Goal: Task Accomplishment & Management: Manage account settings

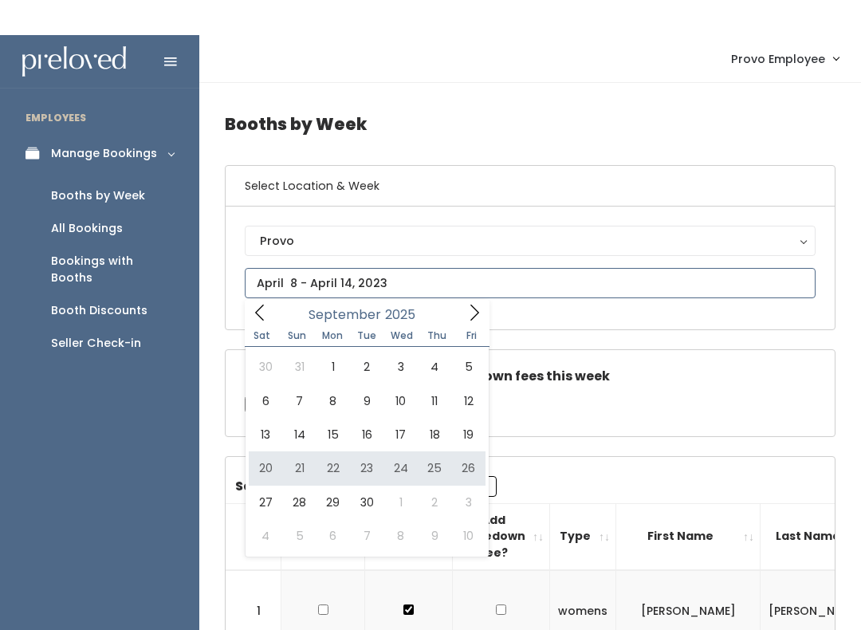
type input "September 20 to September 26"
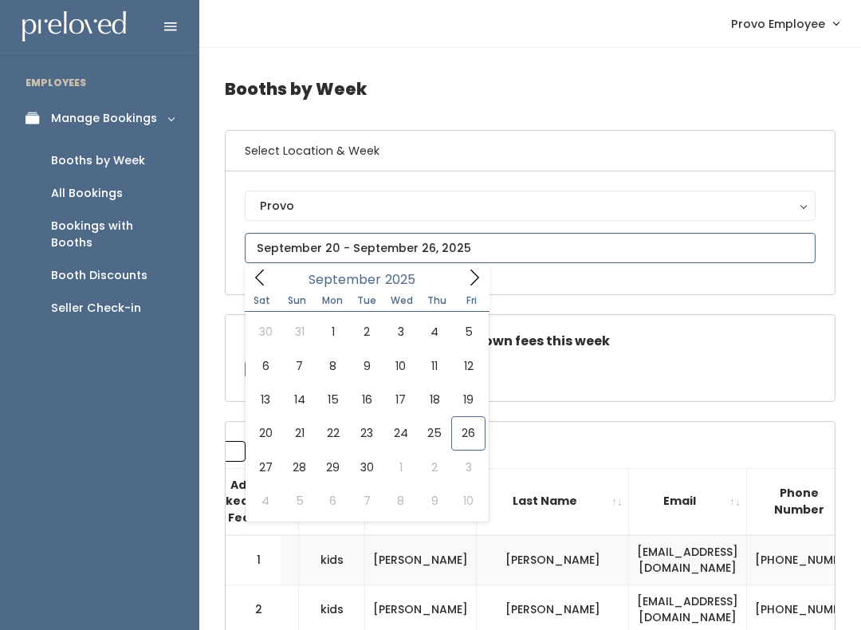
type input "September 27 to October 3"
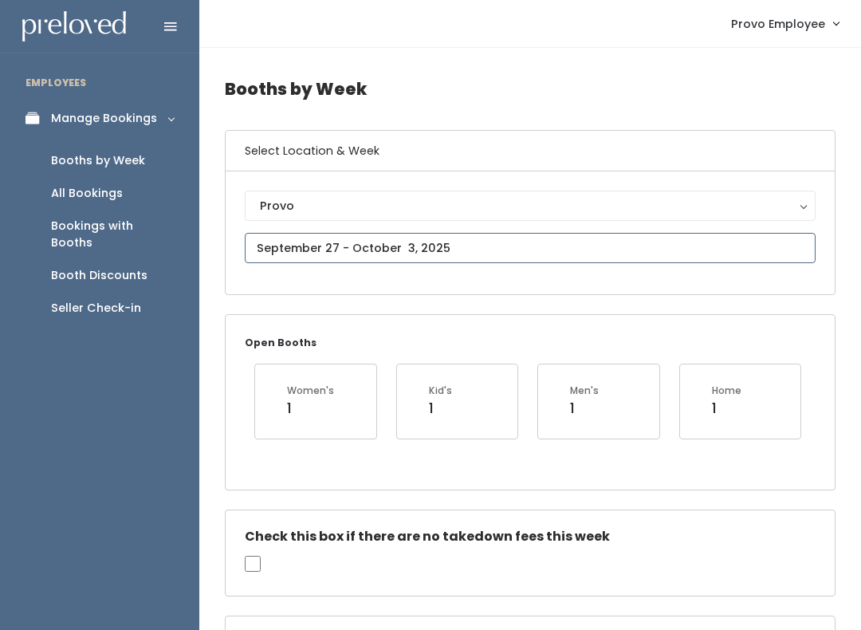
click at [411, 245] on input "text" at bounding box center [530, 248] width 571 height 30
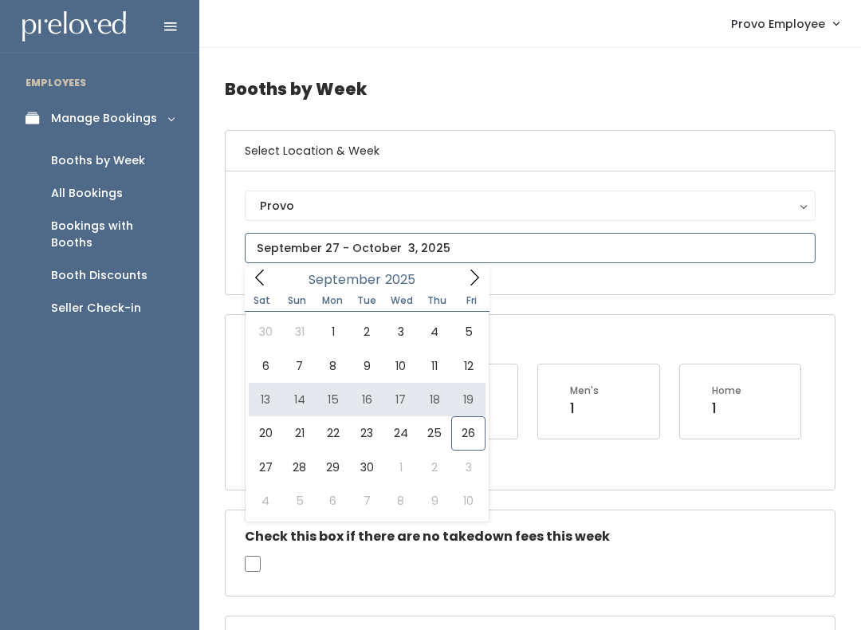
type input "September 13 to September 19"
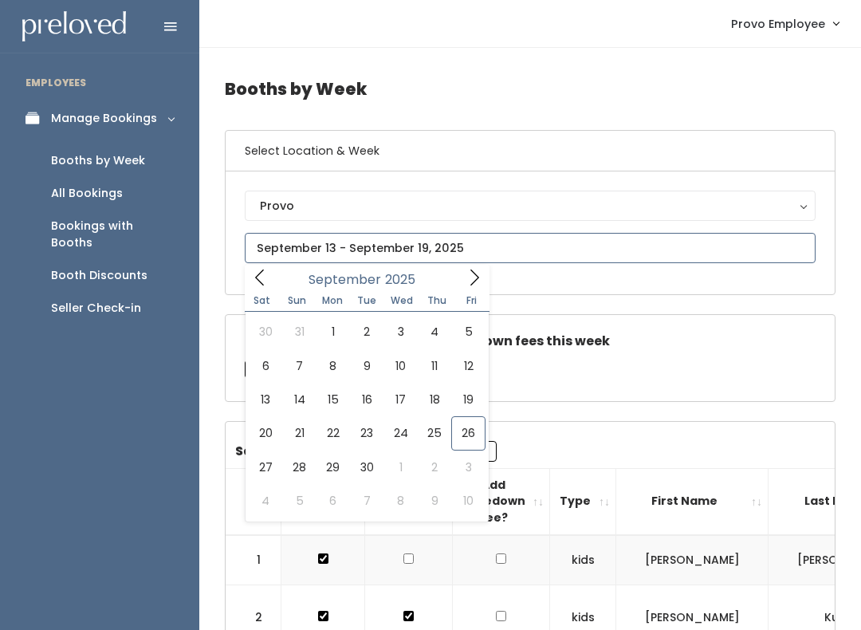
type input "September 20 to September 26"
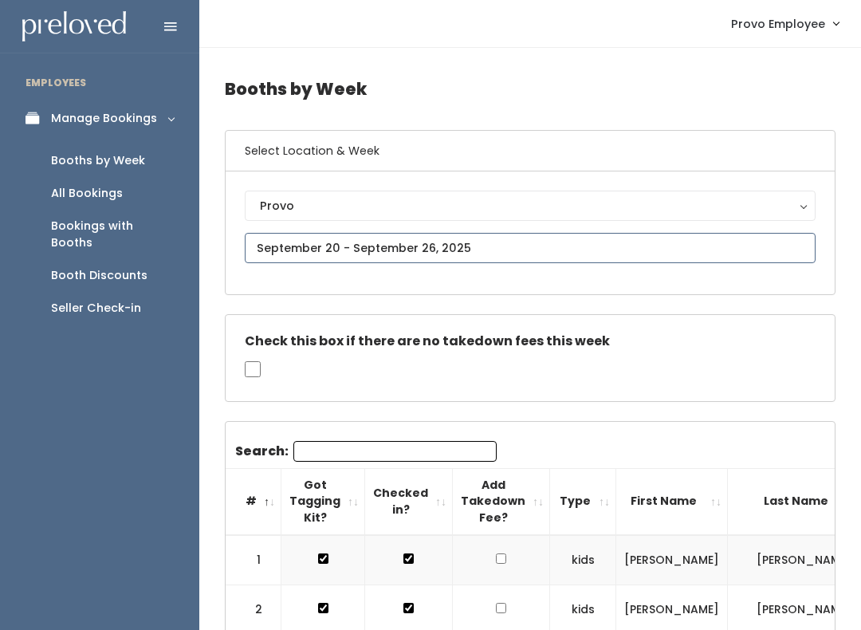
click at [578, 248] on input "text" at bounding box center [530, 248] width 571 height 30
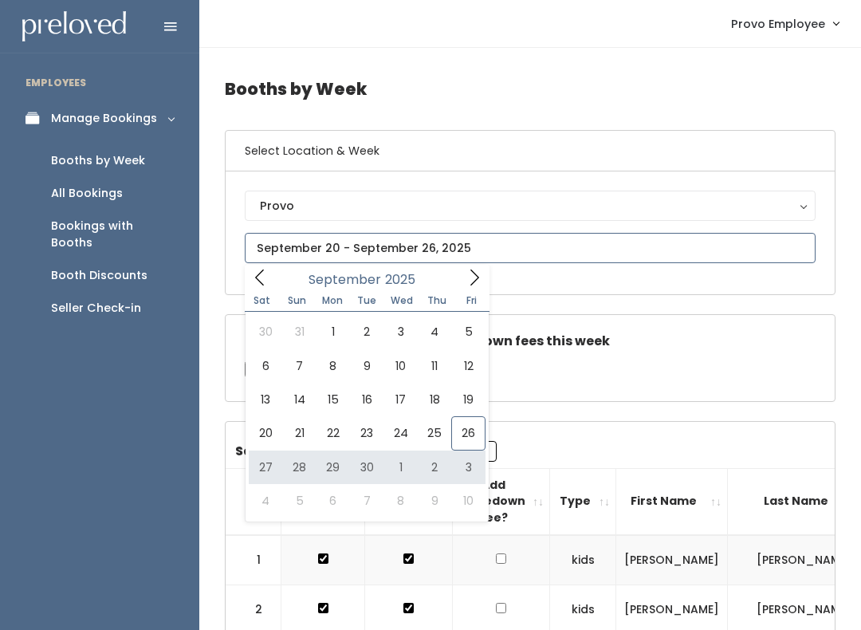
type input "[DATE] to [DATE]"
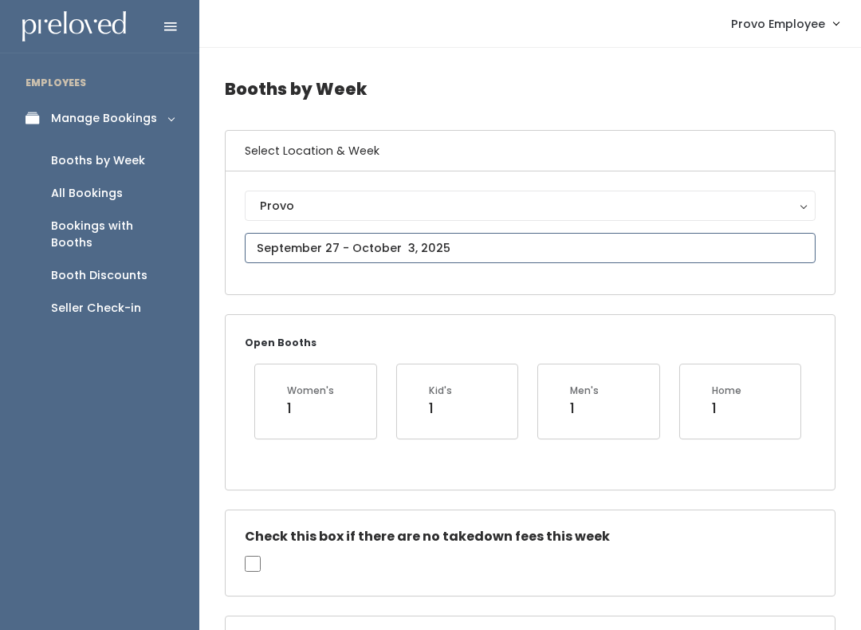
click at [473, 248] on input "text" at bounding box center [530, 248] width 571 height 30
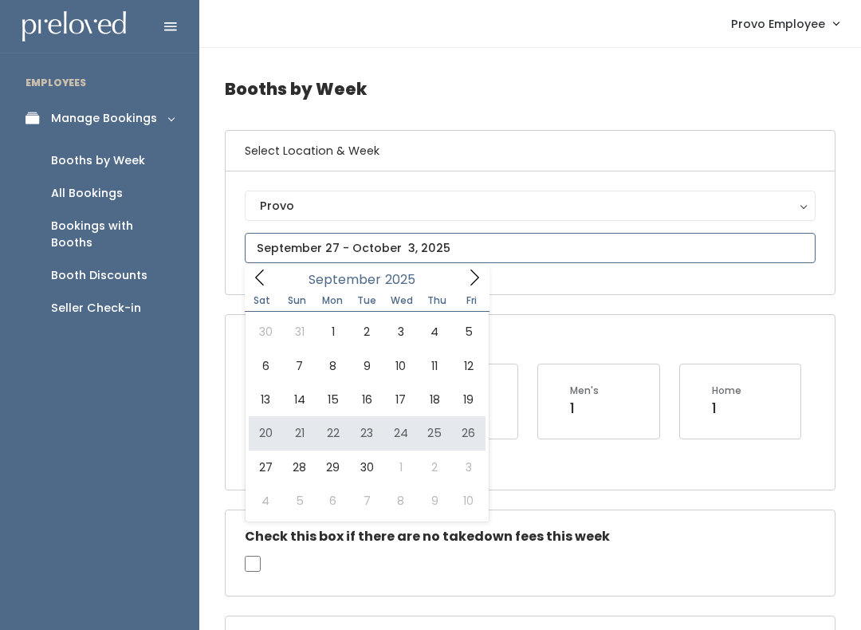
type input "September 20 to September 26"
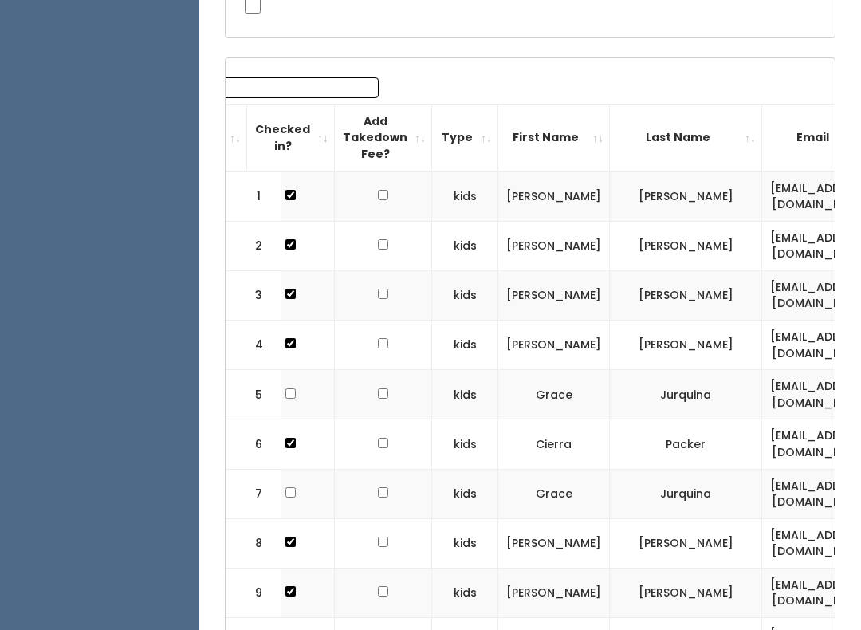
scroll to position [0, 128]
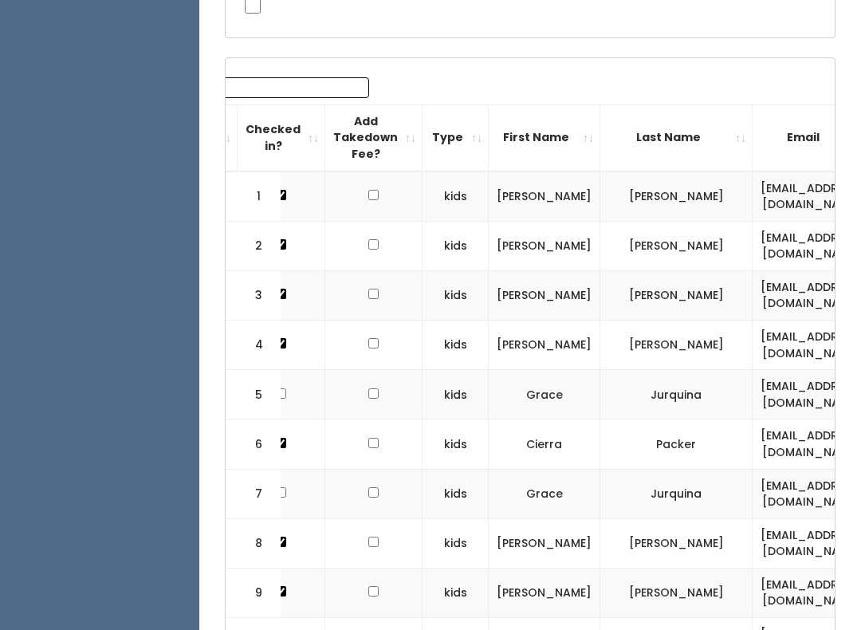
click at [291, 93] on input "Search:" at bounding box center [267, 87] width 203 height 21
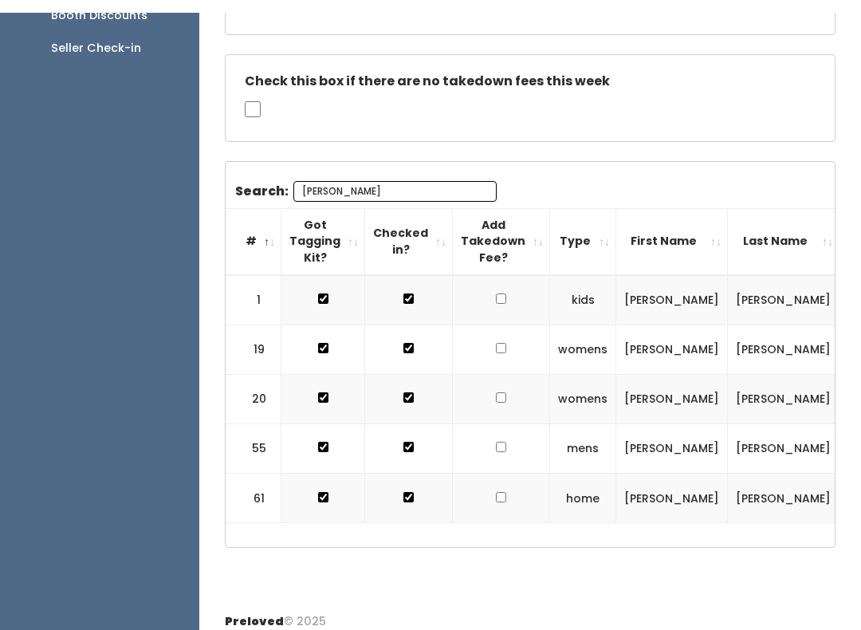
scroll to position [344, 0]
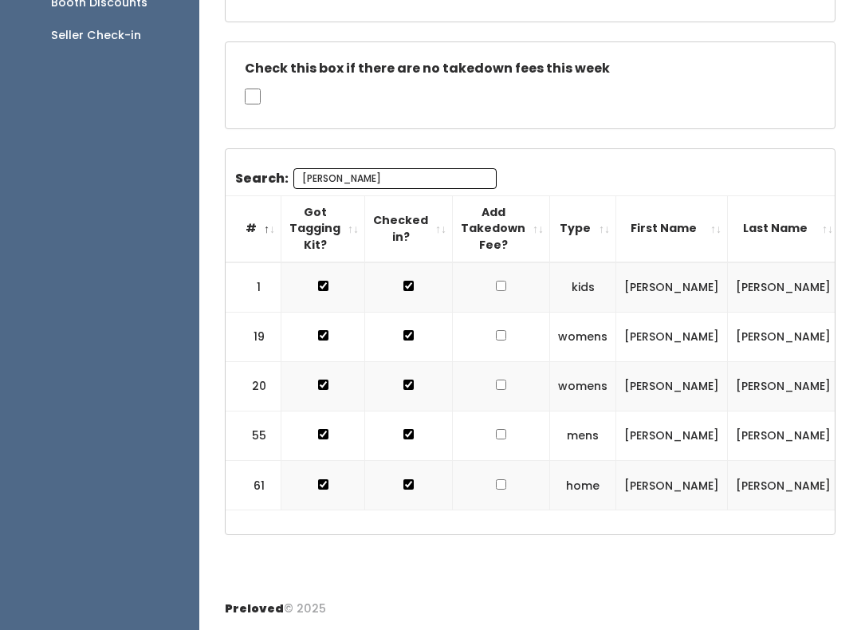
click at [420, 168] on input "[PERSON_NAME]" at bounding box center [394, 178] width 203 height 21
click at [426, 168] on input "Maren" at bounding box center [394, 178] width 203 height 21
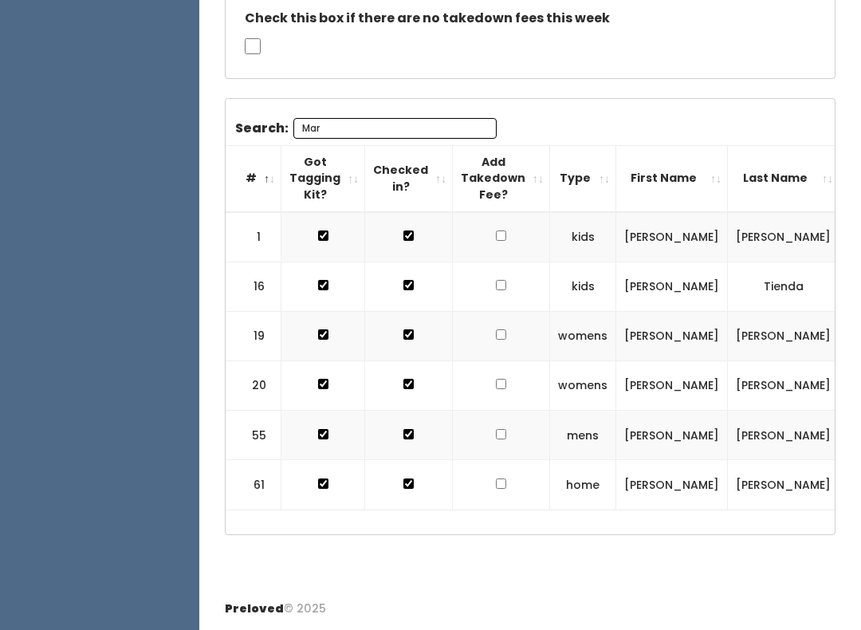
scroll to position [313, 0]
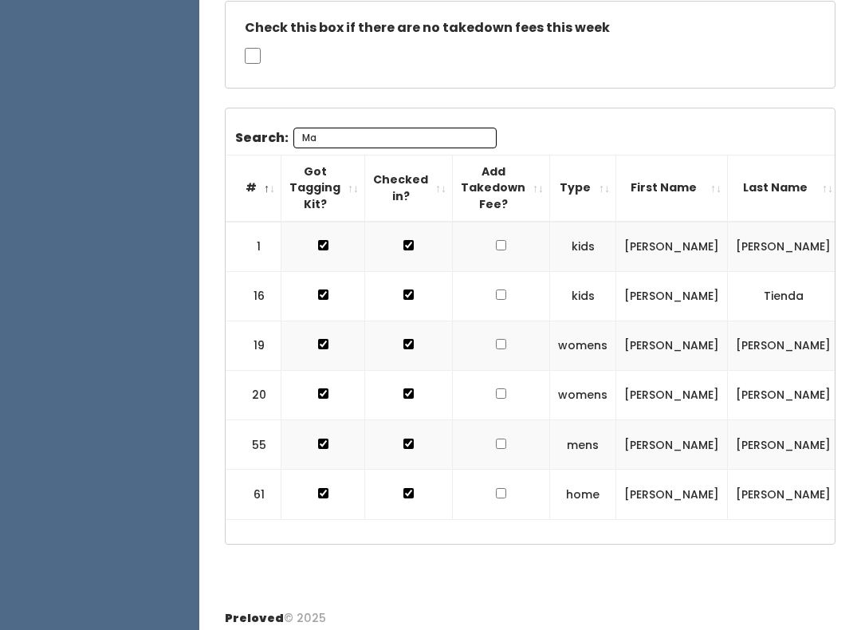
type input "M"
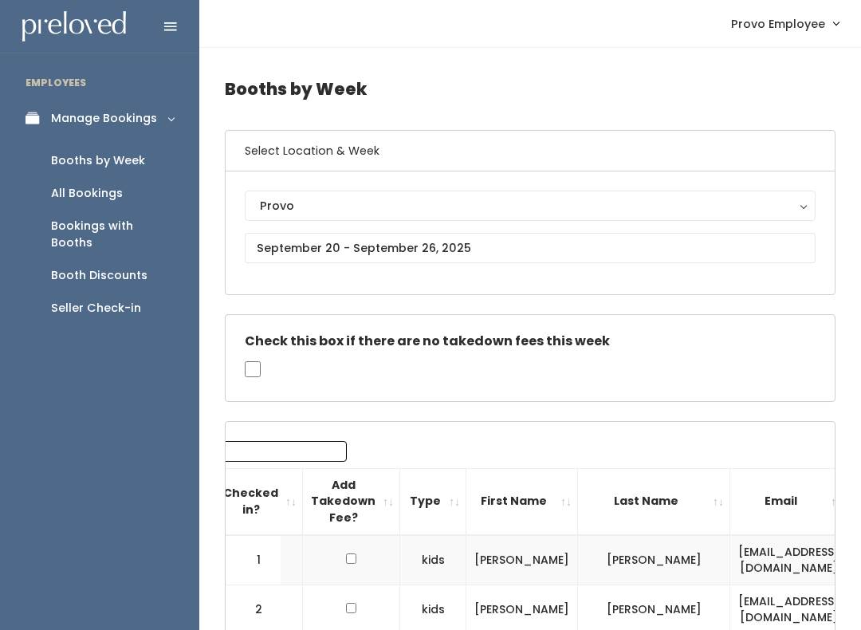
scroll to position [0, 128]
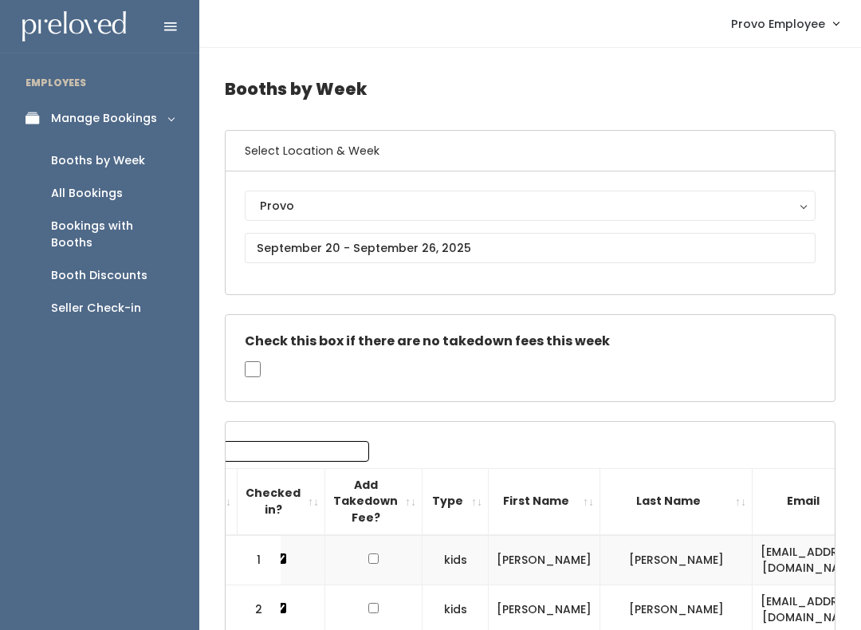
click at [309, 454] on input "Search:" at bounding box center [267, 451] width 203 height 21
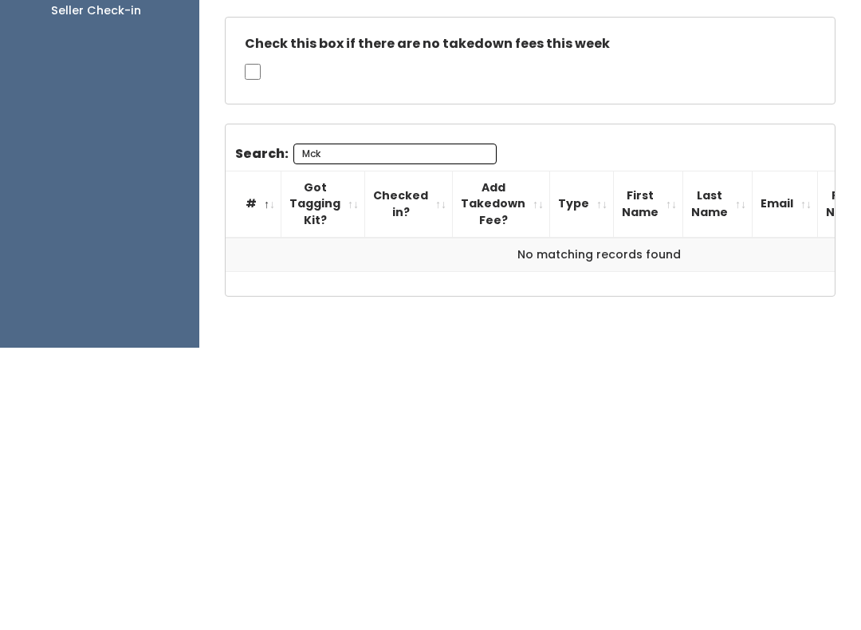
scroll to position [48, 0]
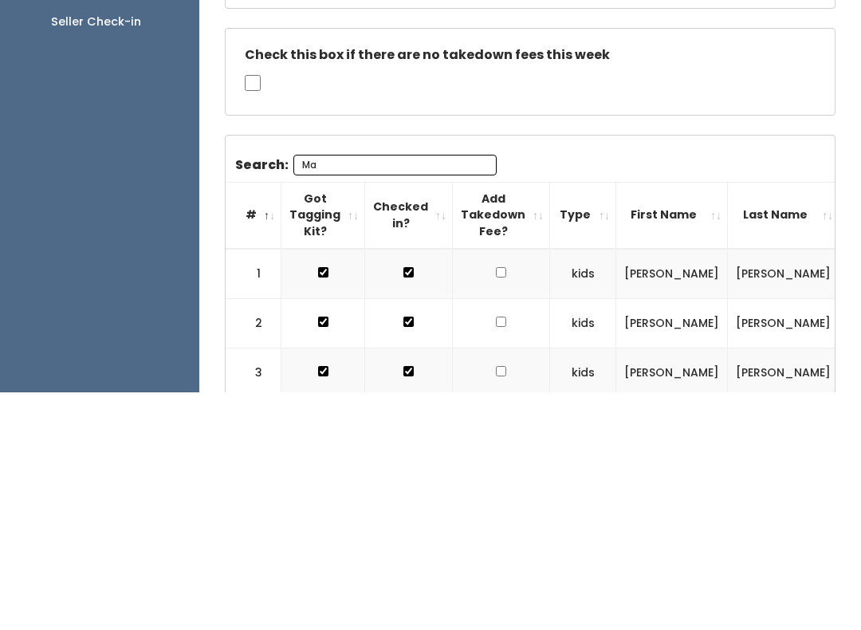
type input "M"
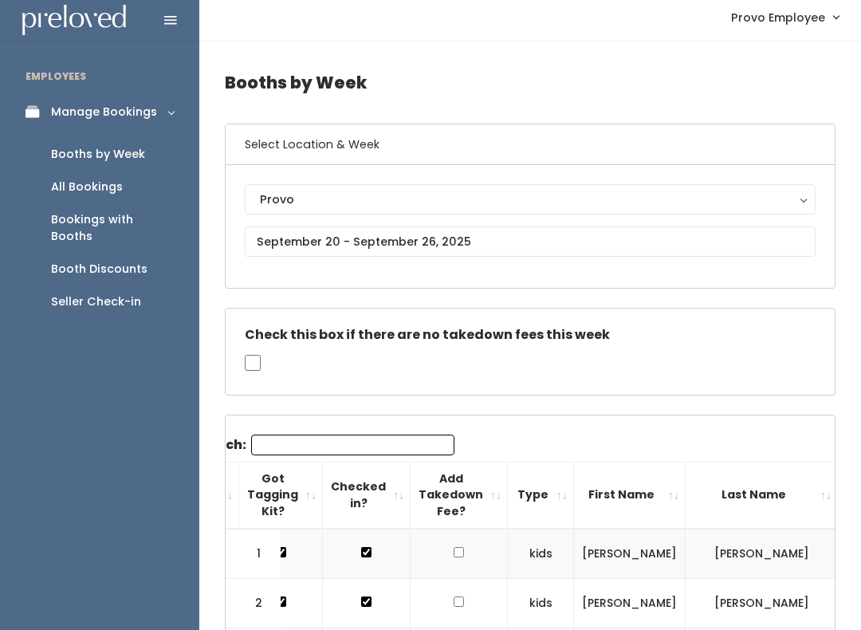
scroll to position [0, 0]
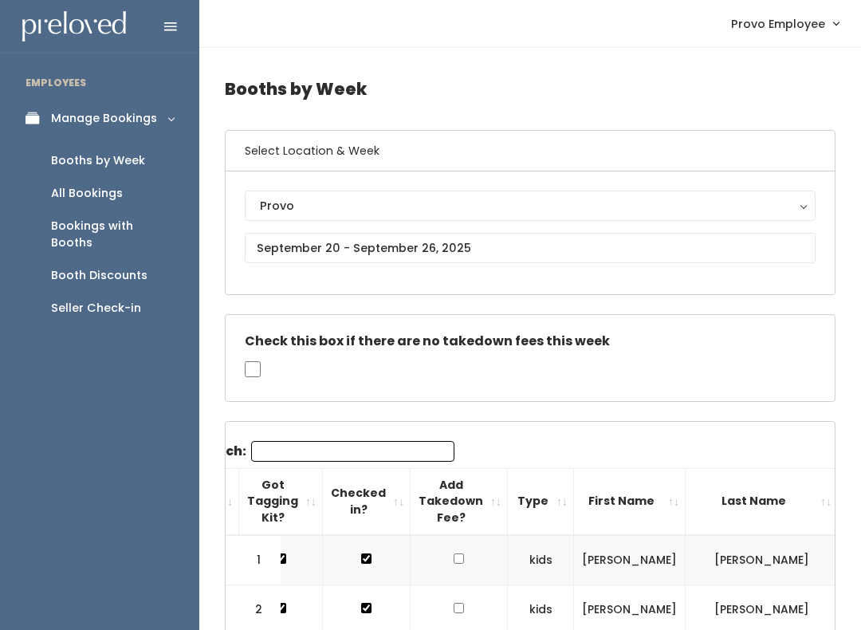
click at [367, 441] on input "Search:" at bounding box center [352, 451] width 203 height 21
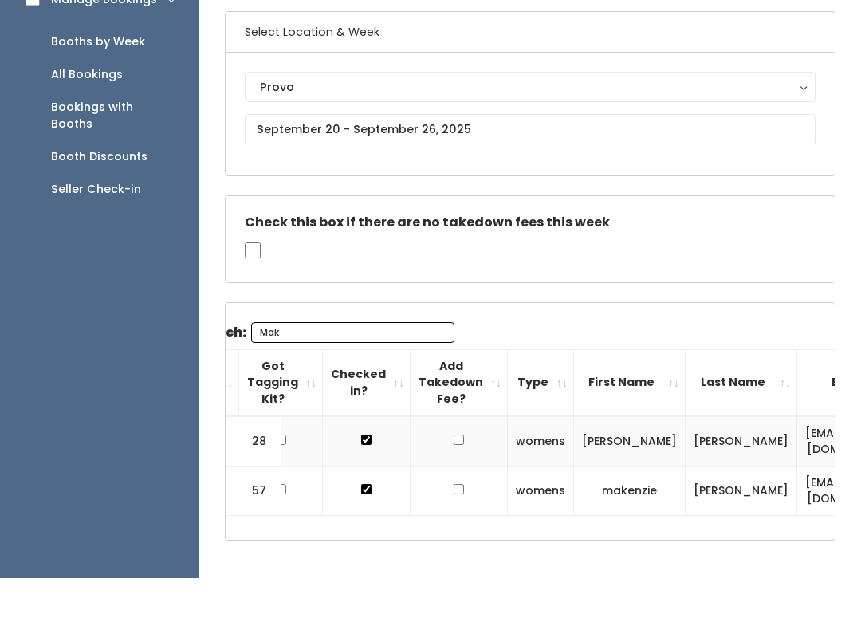
scroll to position [87, 0]
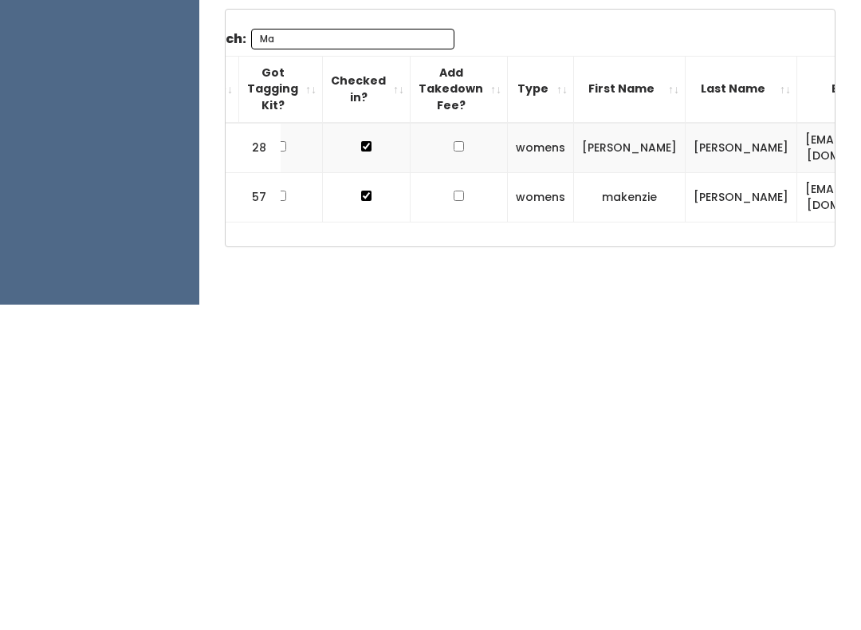
type input "M"
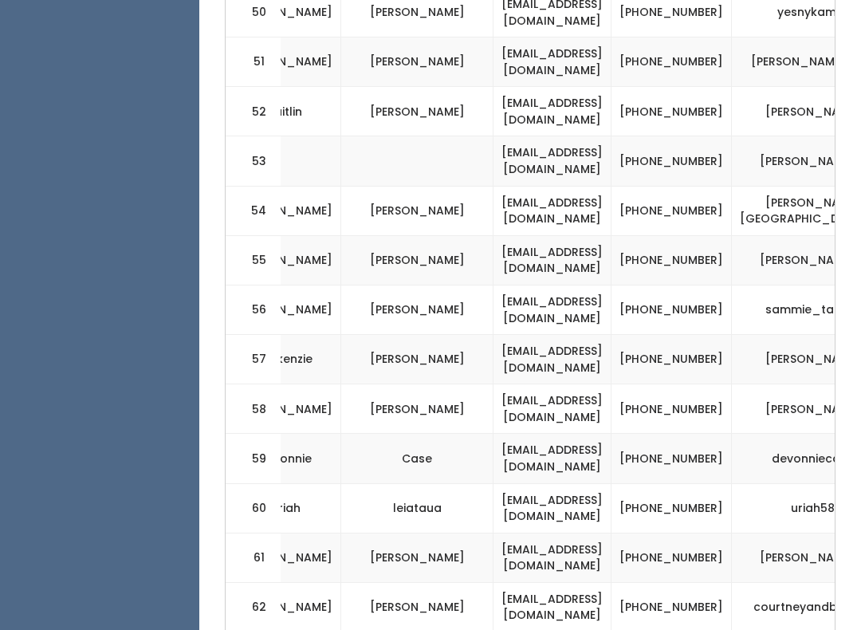
scroll to position [0, 386]
click at [733, 434] on td "devonniecase" at bounding box center [819, 458] width 173 height 49
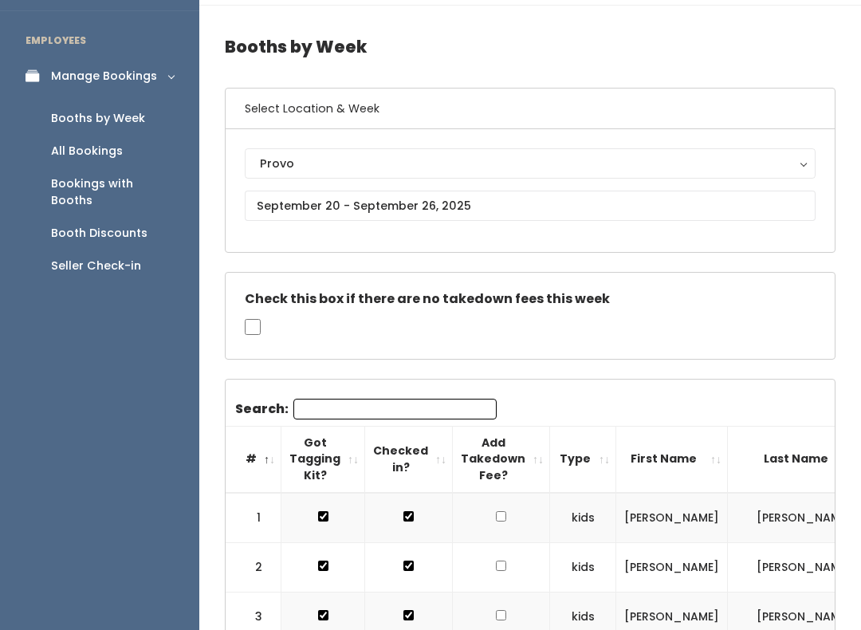
scroll to position [0, 0]
click at [424, 404] on input "Search:" at bounding box center [394, 409] width 203 height 21
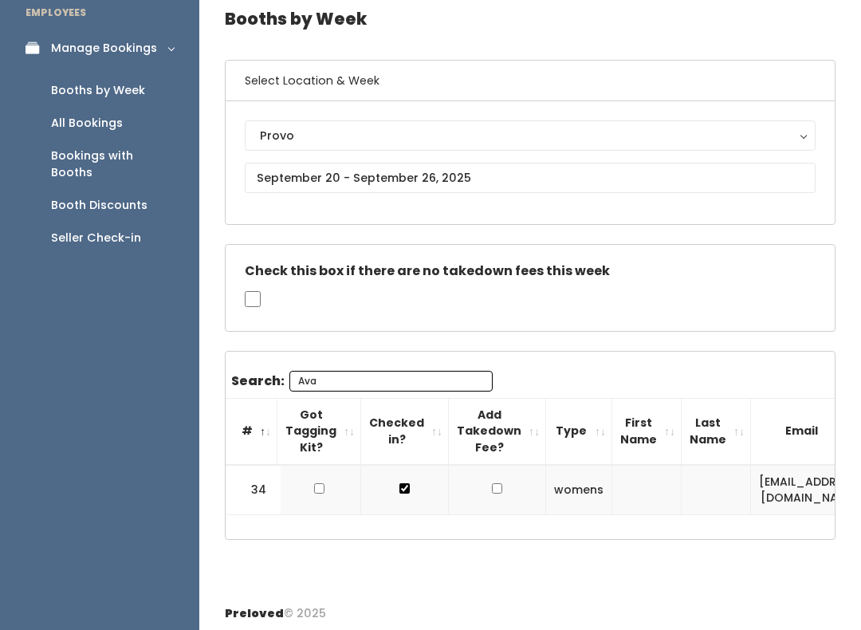
scroll to position [0, 4]
click at [422, 371] on input "Ava" at bounding box center [390, 381] width 203 height 21
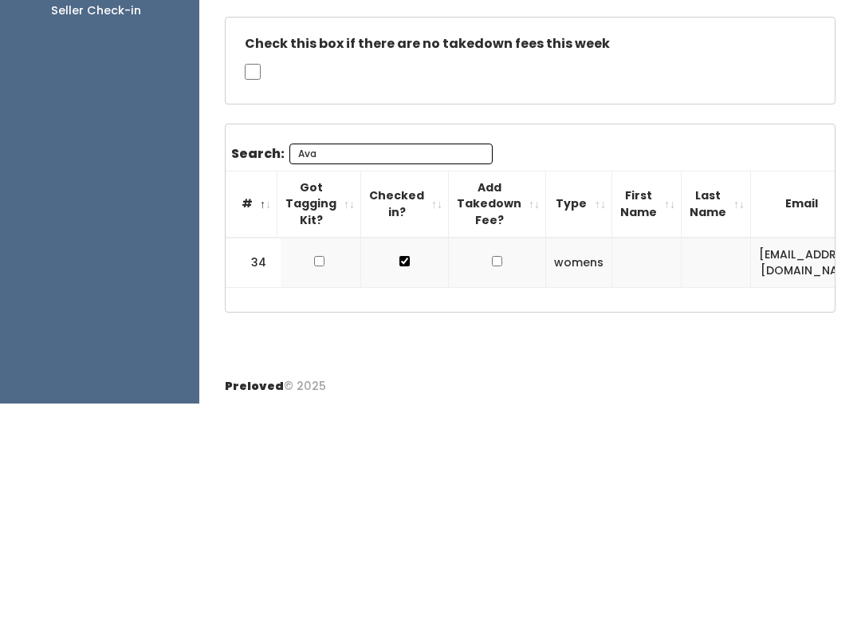
click at [415, 371] on input "Ava" at bounding box center [390, 381] width 203 height 21
type input "A"
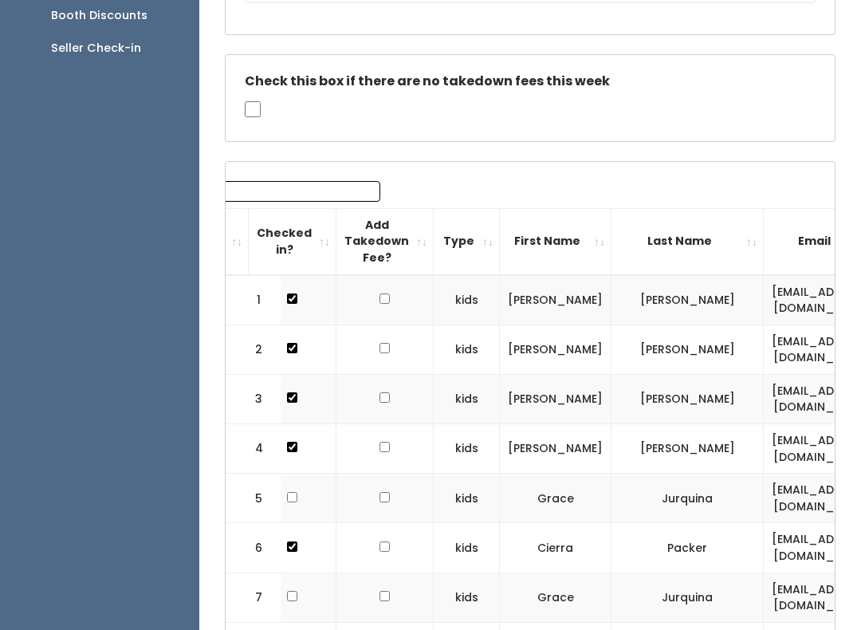
scroll to position [0, 73]
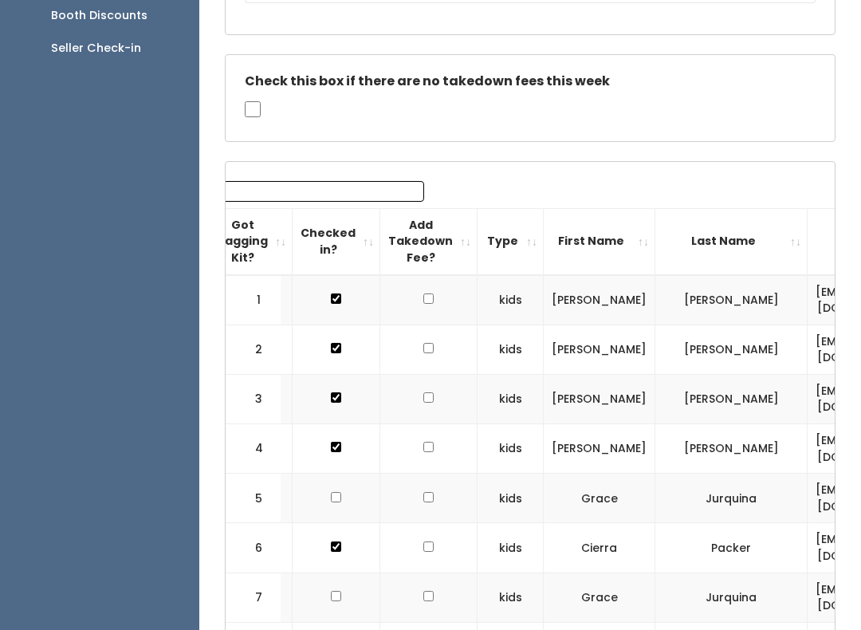
click at [354, 192] on input "Search:" at bounding box center [322, 191] width 203 height 21
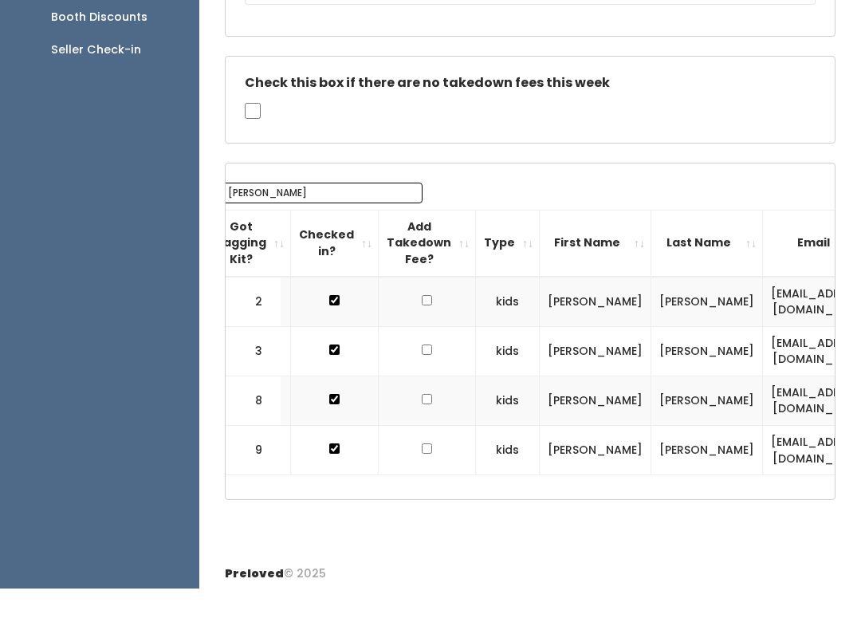
scroll to position [0, 73]
click at [317, 225] on input "[PERSON_NAME]" at bounding box center [321, 235] width 203 height 21
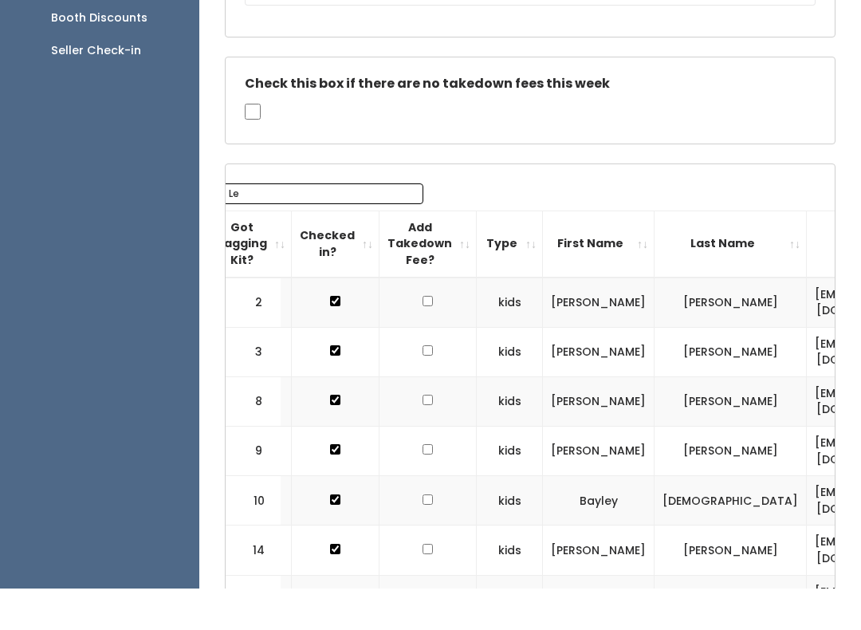
type input "L"
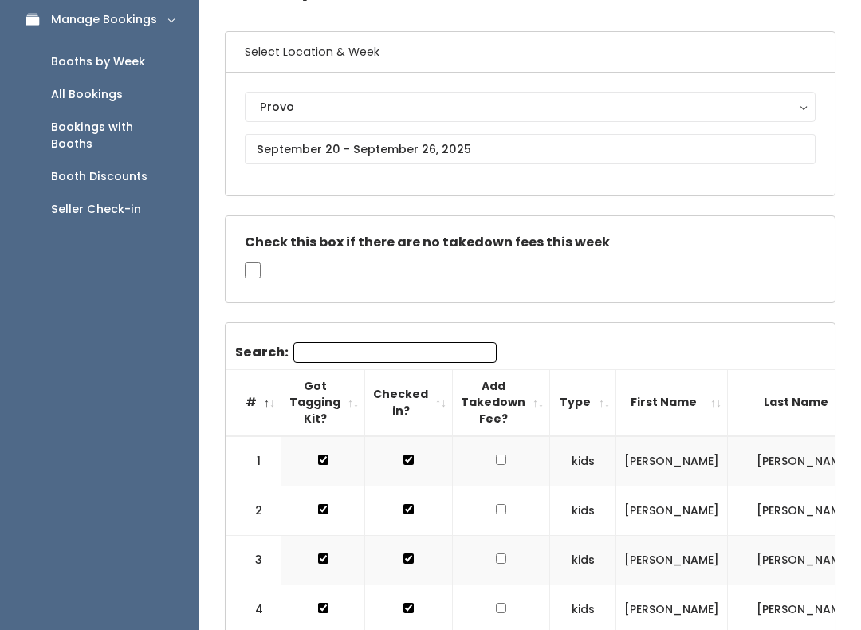
scroll to position [0, 0]
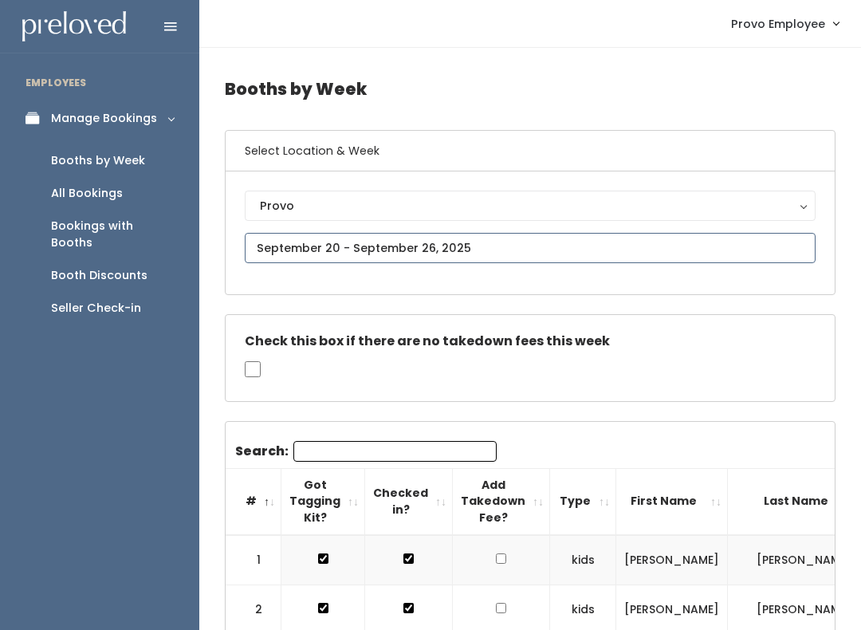
click at [455, 247] on input "text" at bounding box center [530, 248] width 571 height 30
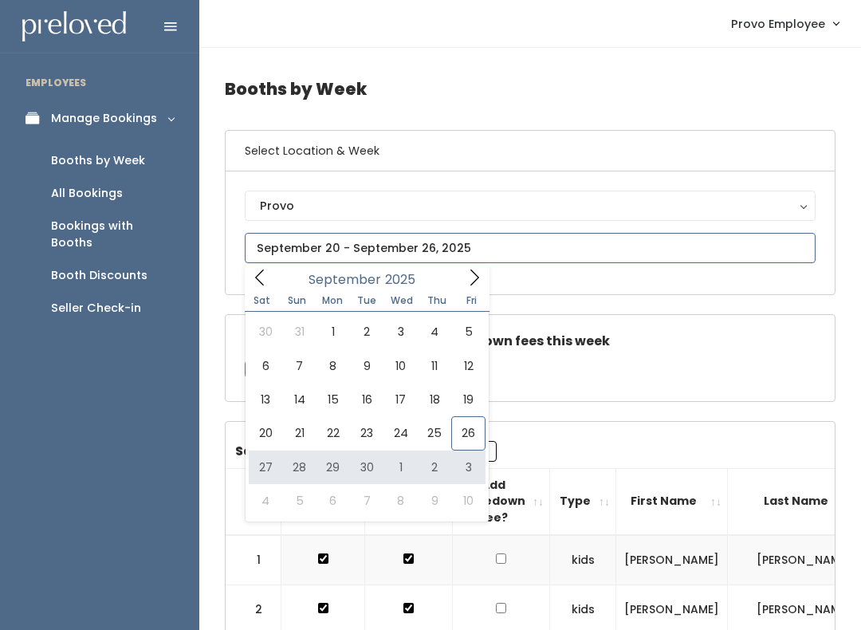
type input "September 27 to October 3"
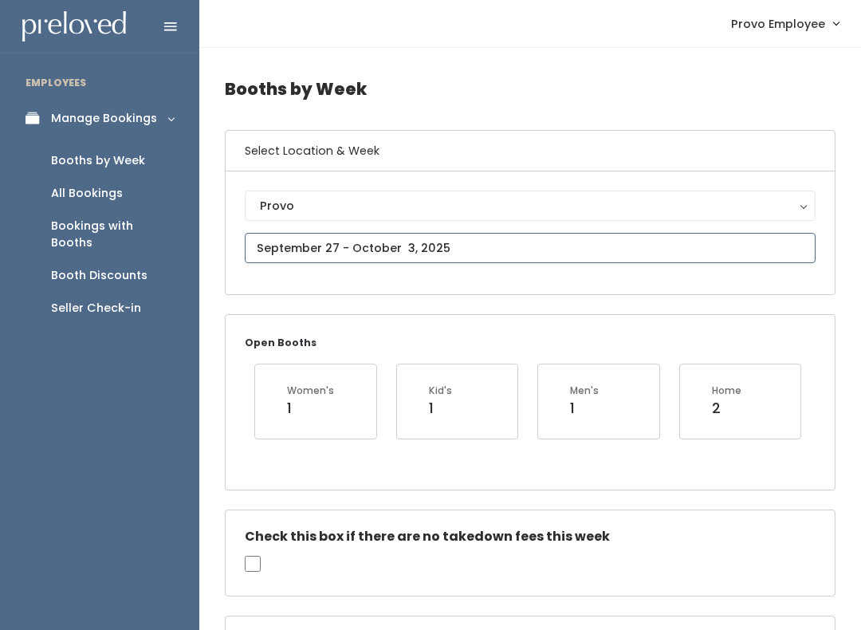
type input "[DATE] to [DATE]"
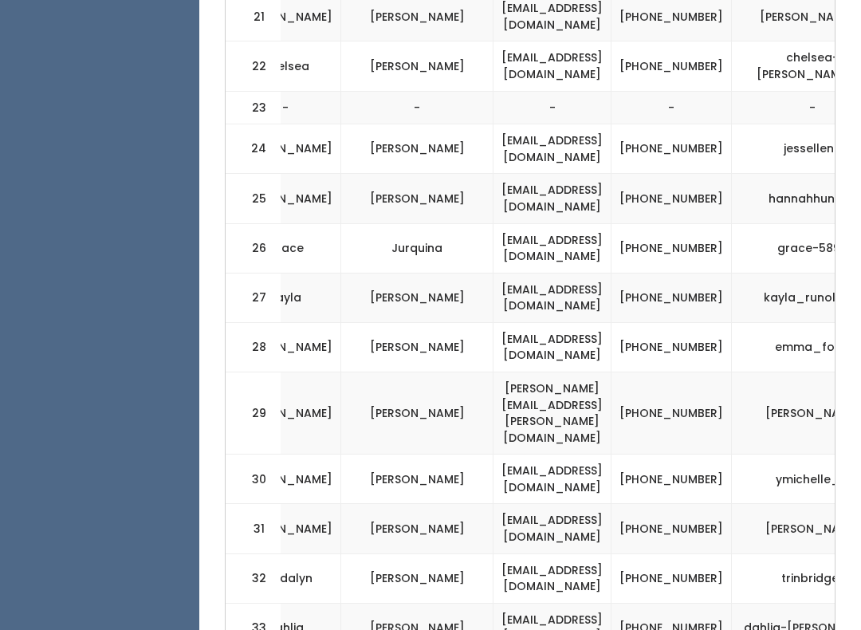
scroll to position [0, 386]
